Goal: Task Accomplishment & Management: Manage account settings

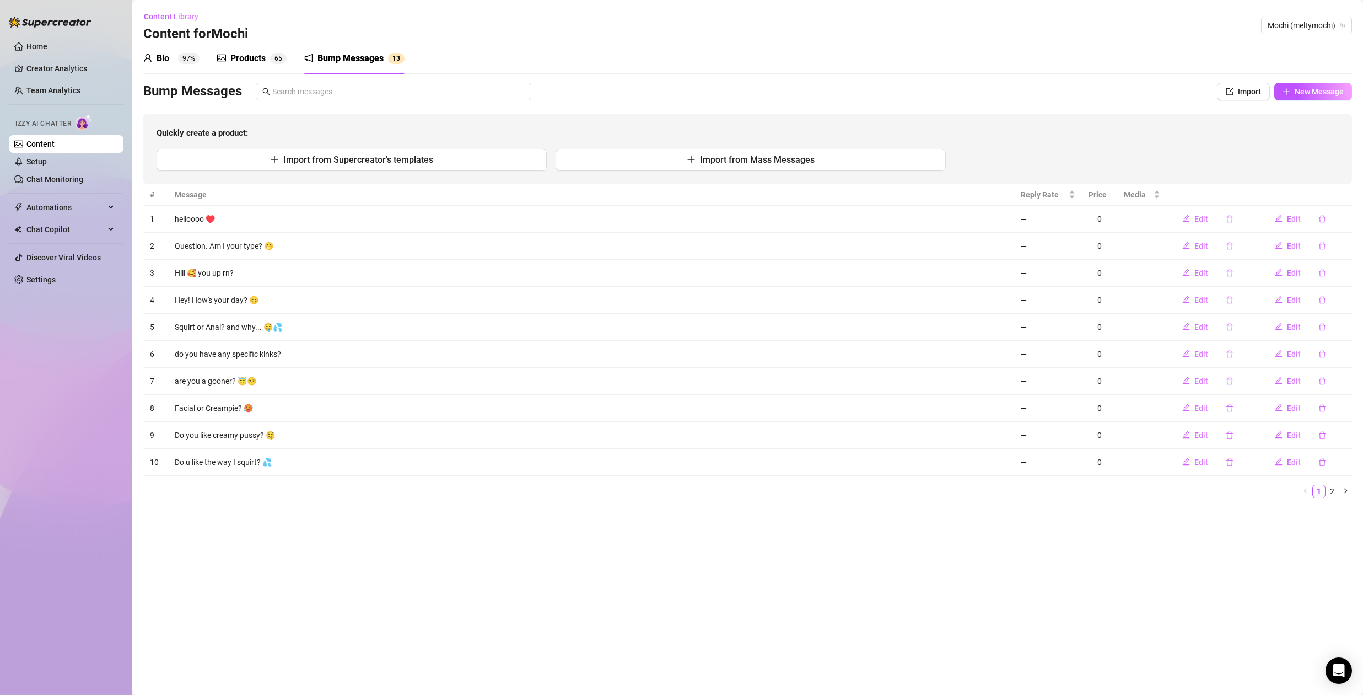
click at [55, 142] on link "Content" at bounding box center [40, 143] width 28 height 9
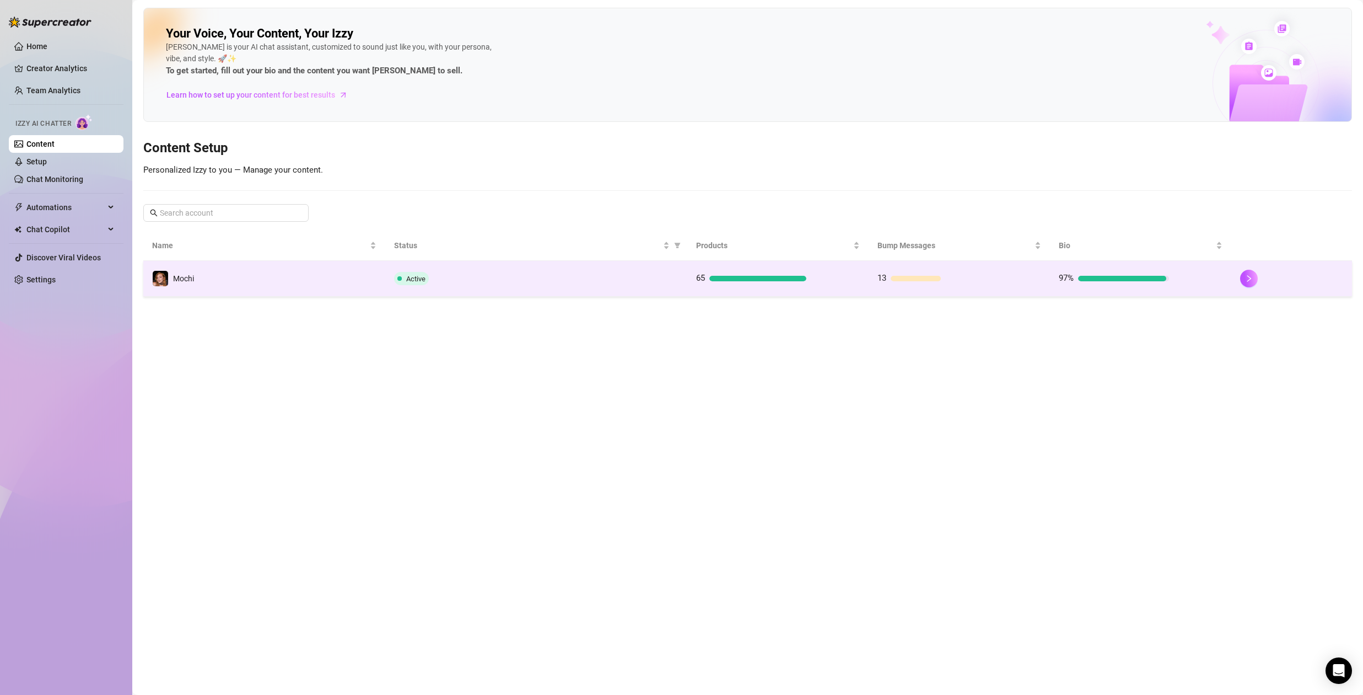
click at [599, 279] on div "Active" at bounding box center [536, 278] width 284 height 13
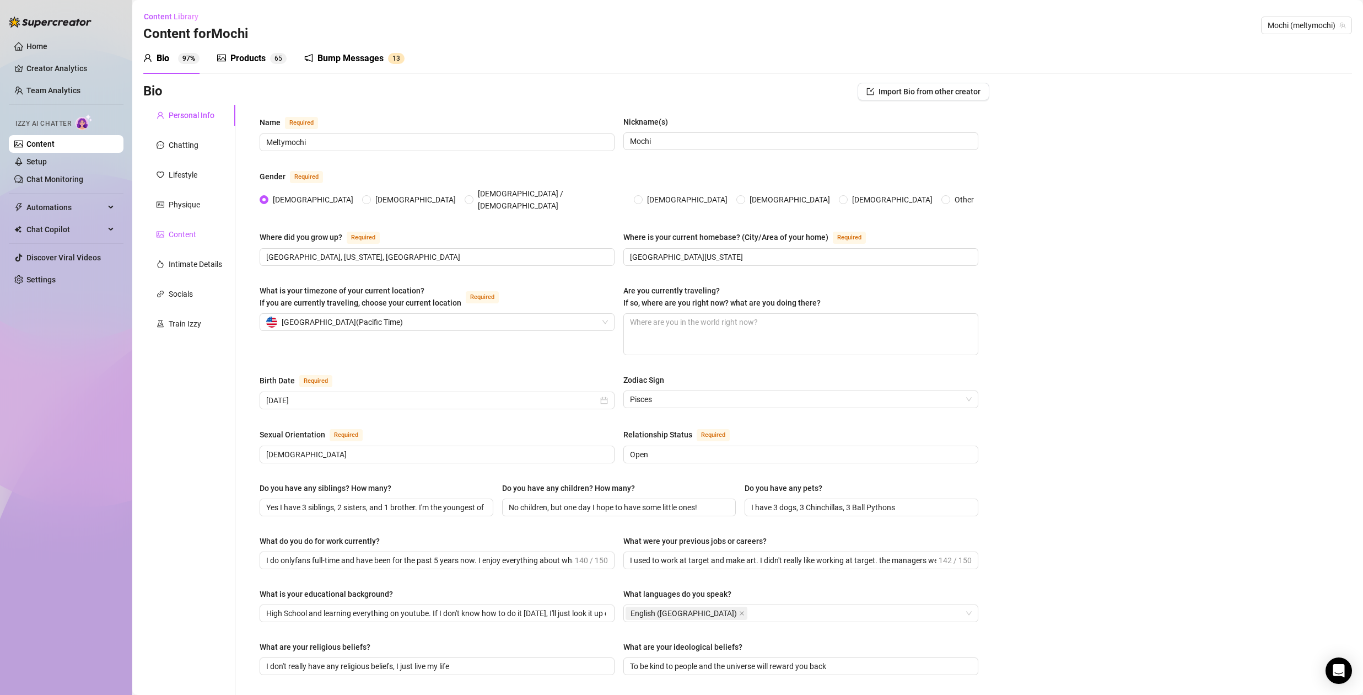
drag, startPoint x: 169, startPoint y: 230, endPoint x: 275, endPoint y: 242, distance: 106.5
click at [170, 230] on div "Content" at bounding box center [183, 234] width 28 height 12
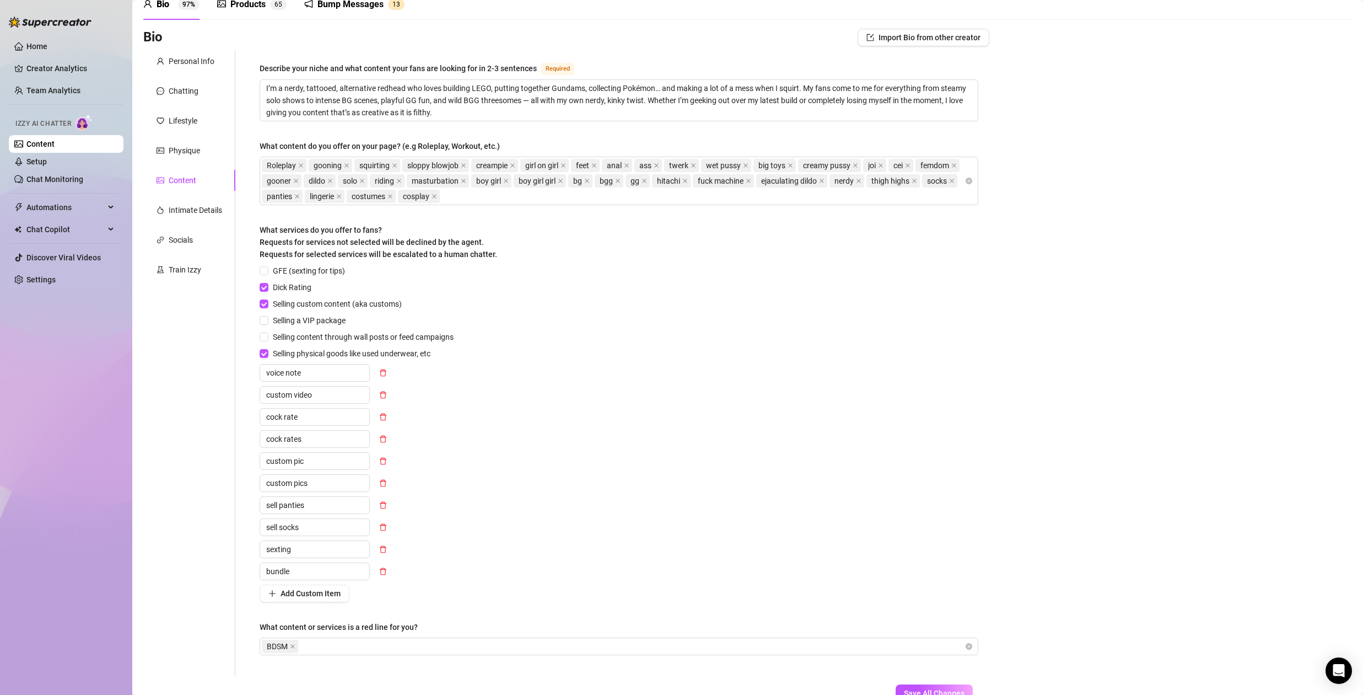
scroll to position [96, 0]
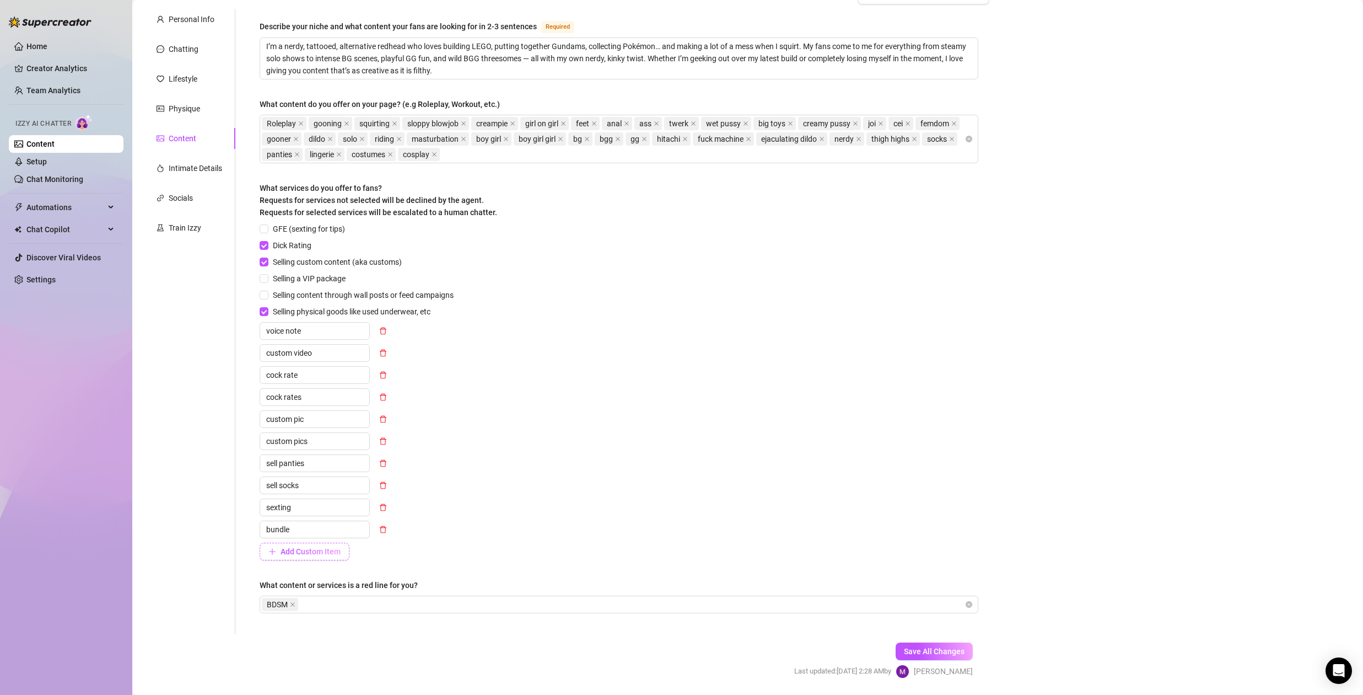
click at [311, 550] on span "Add Custom Item" at bounding box center [311, 551] width 60 height 9
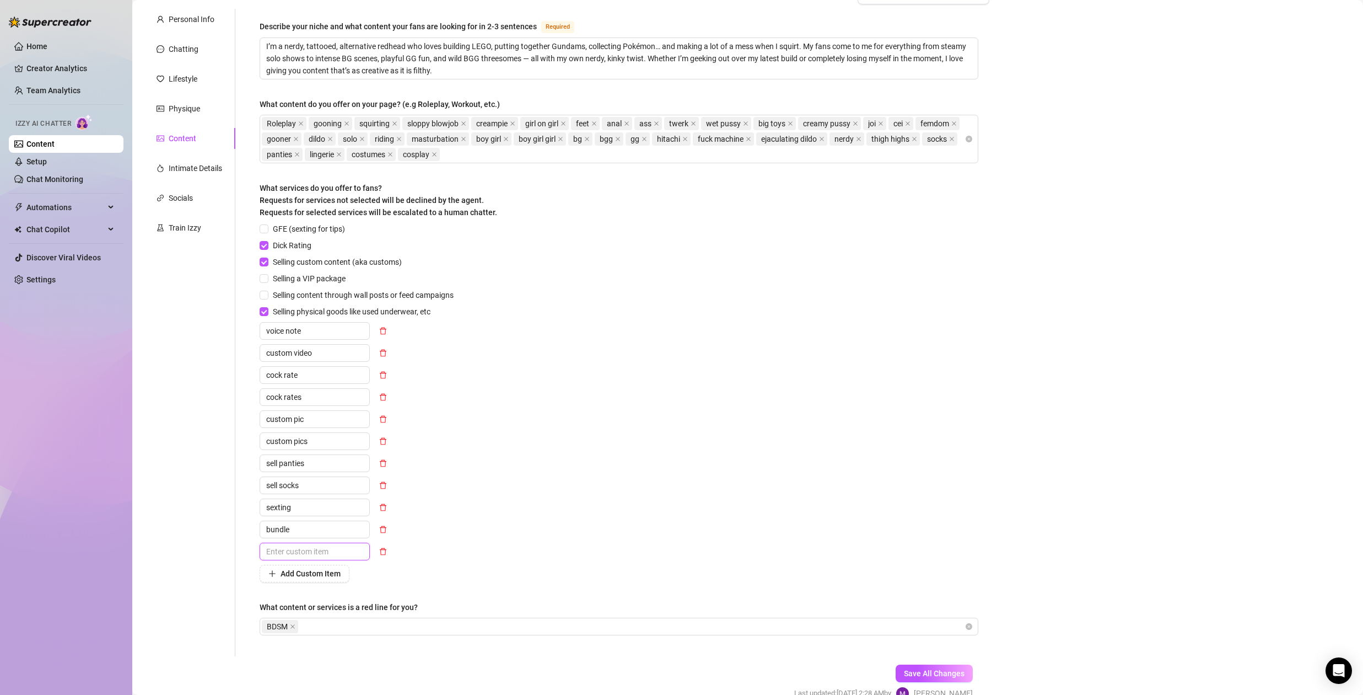
click at [337, 554] on input "text" at bounding box center [315, 551] width 110 height 18
type input "video call"
click at [908, 672] on span "Save All Changes" at bounding box center [934, 673] width 61 height 9
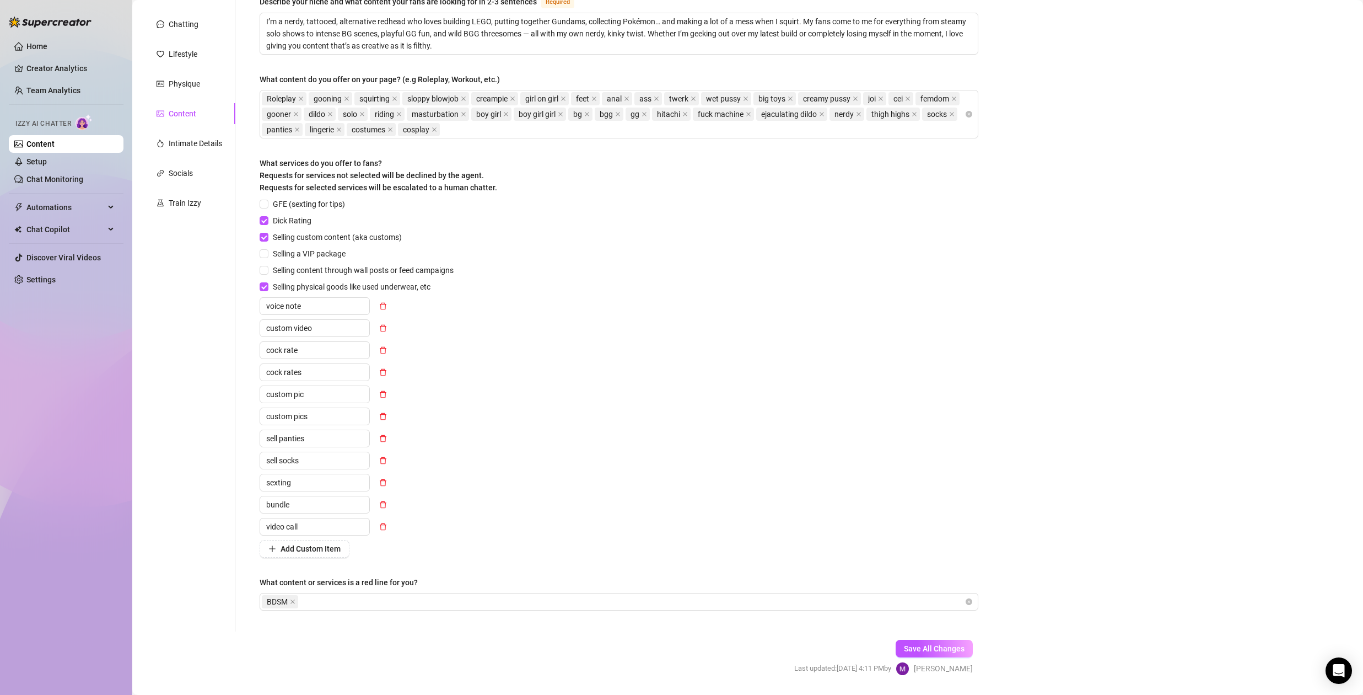
scroll to position [153, 0]
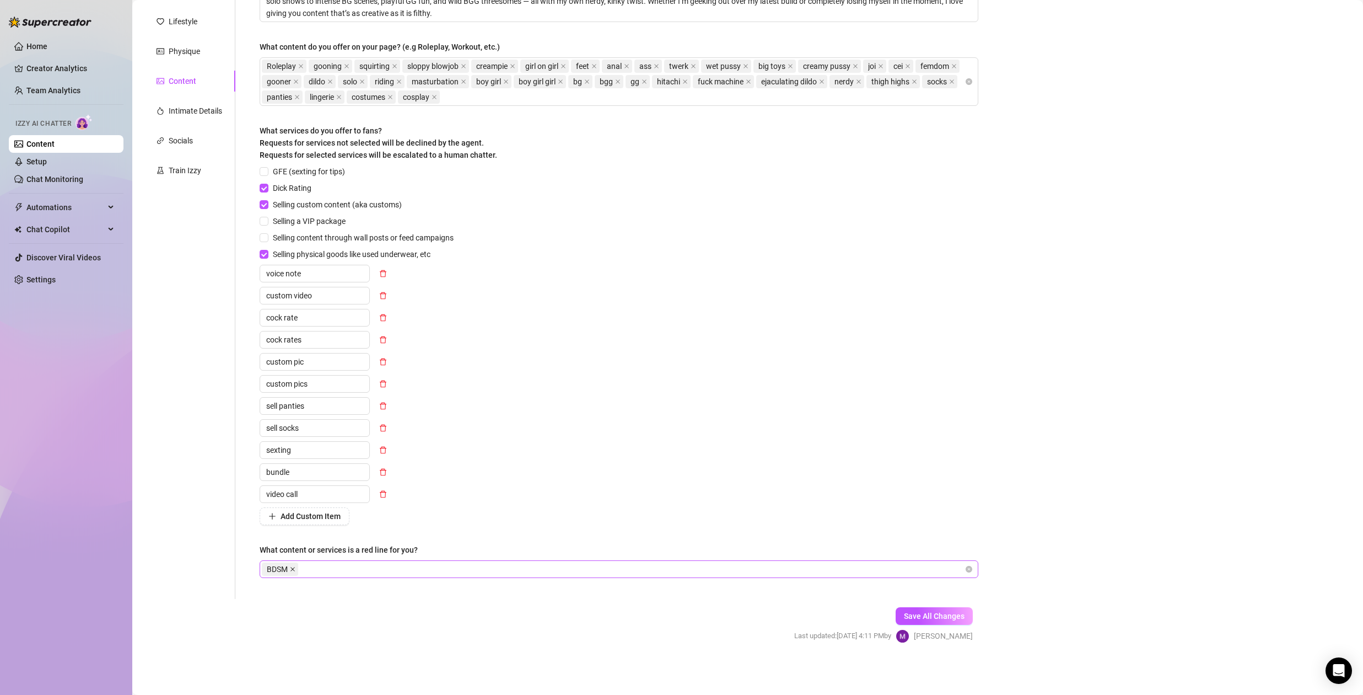
click at [293, 568] on icon "close" at bounding box center [292, 569] width 4 height 4
click at [1125, 582] on div "Bio Import Bio from other creator Personal Info Chatting Lifestyle Physique Con…" at bounding box center [747, 295] width 1209 height 733
click at [937, 619] on span "Save All Changes" at bounding box center [934, 615] width 61 height 9
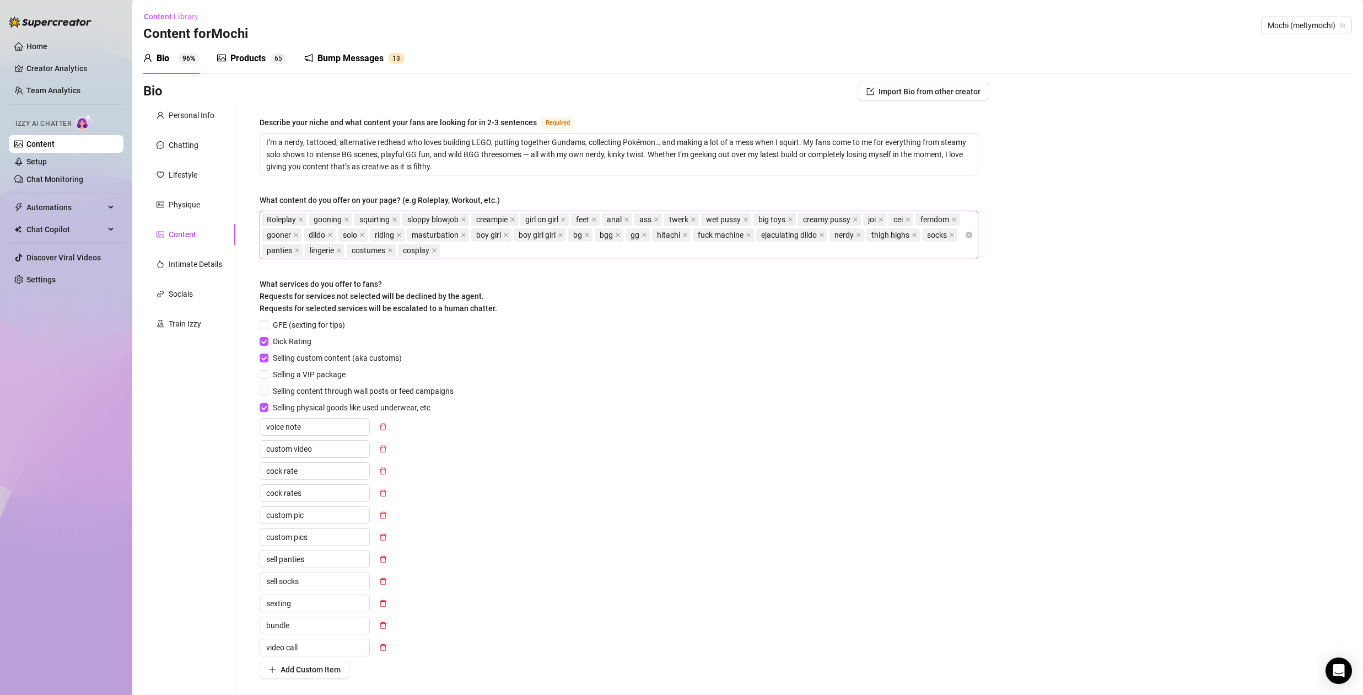
click at [577, 254] on div "Roleplay gooning squirting sloppy blowjob creampie girl on girl feet anal ass t…" at bounding box center [613, 235] width 703 height 46
click at [1258, 252] on div "Bio Import Bio from other creator Personal Info Chatting Lifestyle Physique Con…" at bounding box center [747, 449] width 1209 height 733
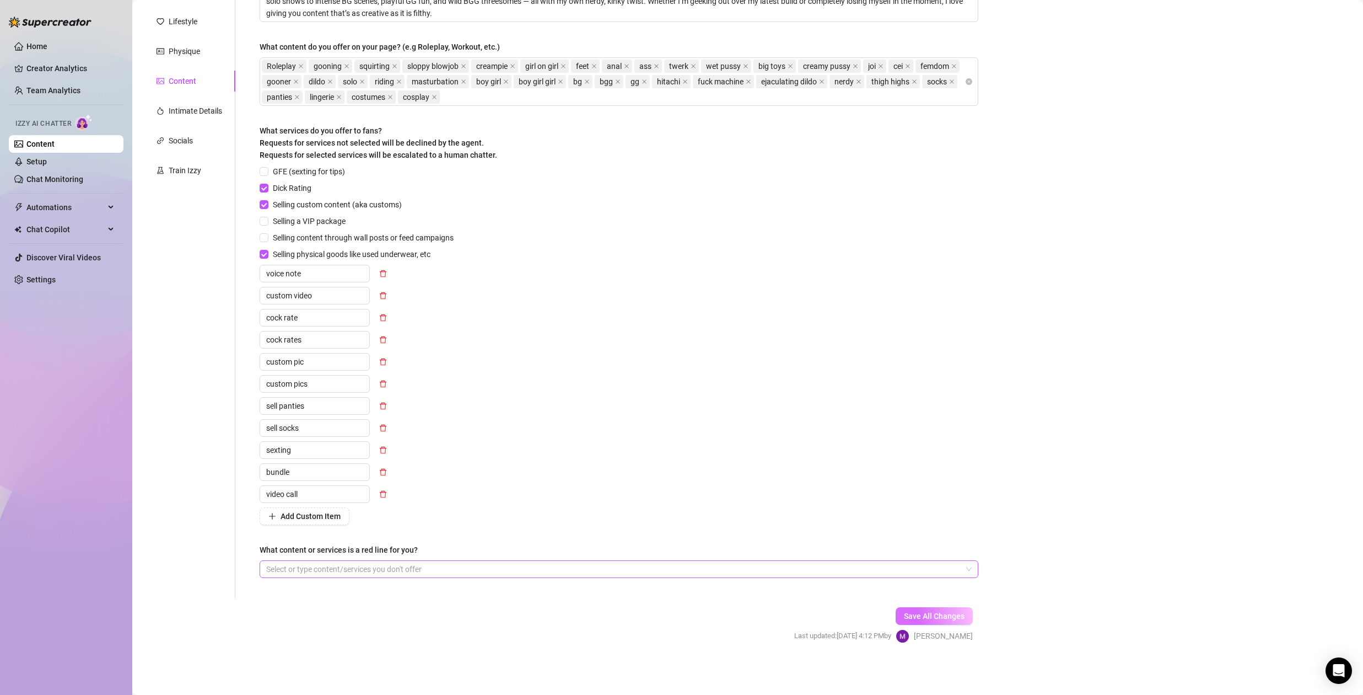
drag, startPoint x: 933, startPoint y: 617, endPoint x: 912, endPoint y: 612, distance: 22.2
click at [933, 617] on span "Save All Changes" at bounding box center [934, 615] width 61 height 9
click at [42, 159] on link "Setup" at bounding box center [36, 161] width 20 height 9
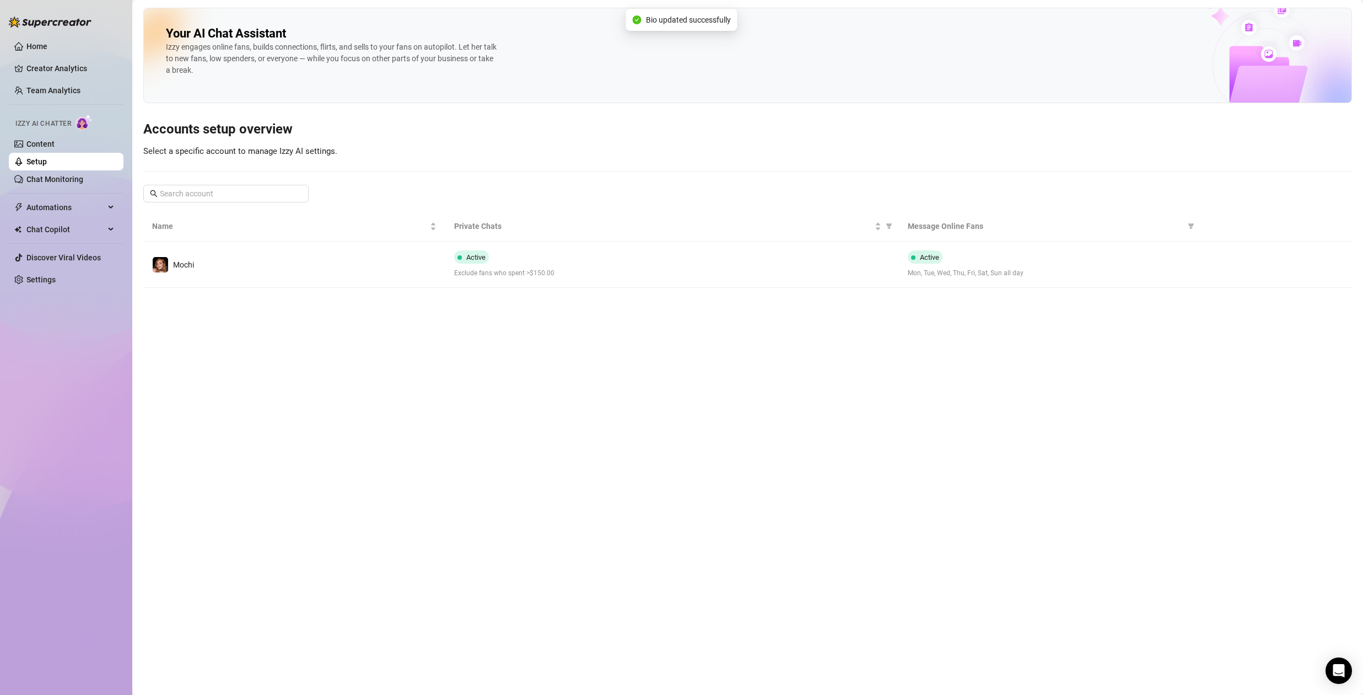
click at [561, 266] on div "Active Exclude fans who spent >$150.00" at bounding box center [671, 264] width 435 height 28
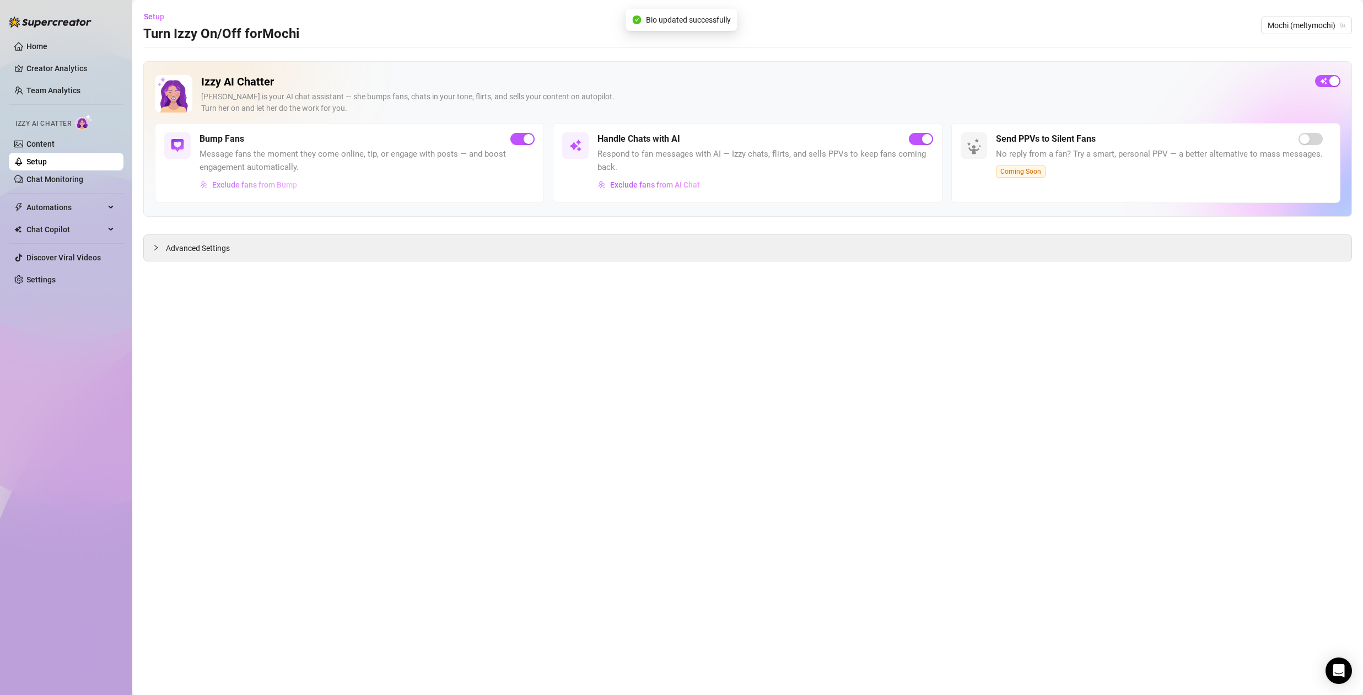
click at [239, 183] on span "Exclude fans from Bump" at bounding box center [254, 184] width 85 height 9
